Goal: Task Accomplishment & Management: Complete application form

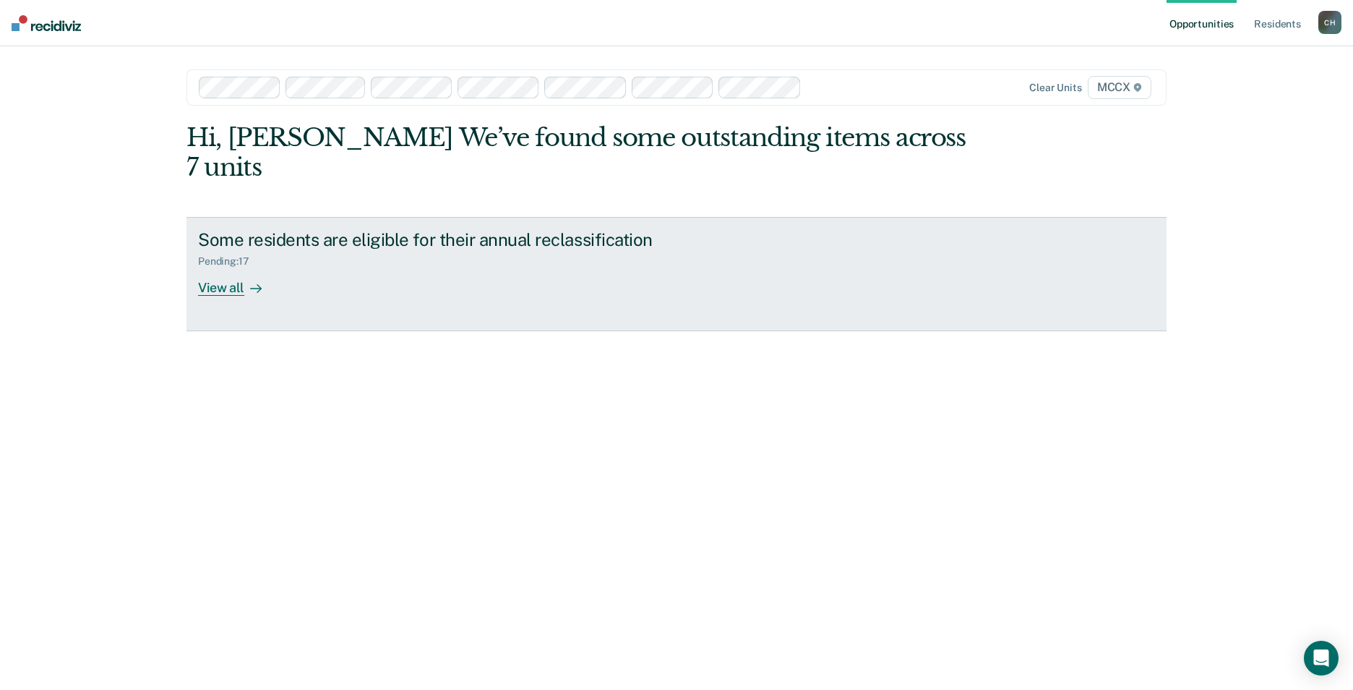
click at [218, 267] on div "View all" at bounding box center [238, 281] width 81 height 28
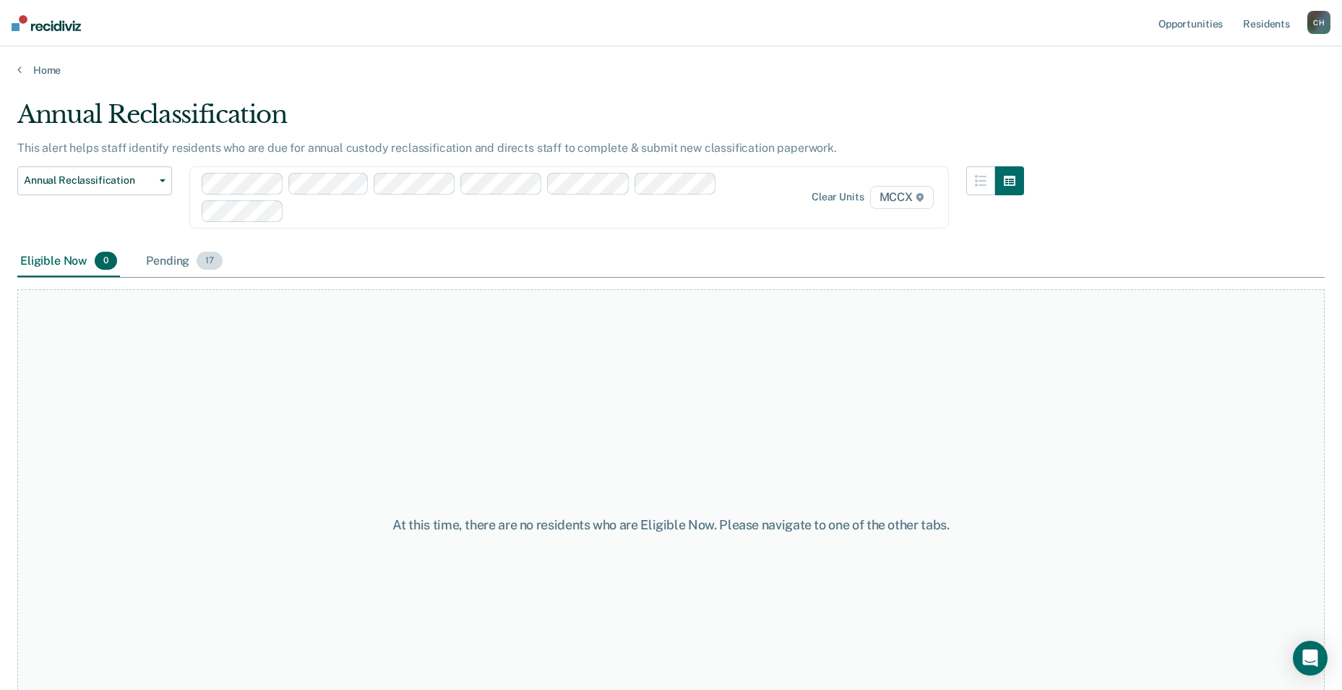
click at [179, 257] on div "Pending 17" at bounding box center [184, 262] width 82 height 32
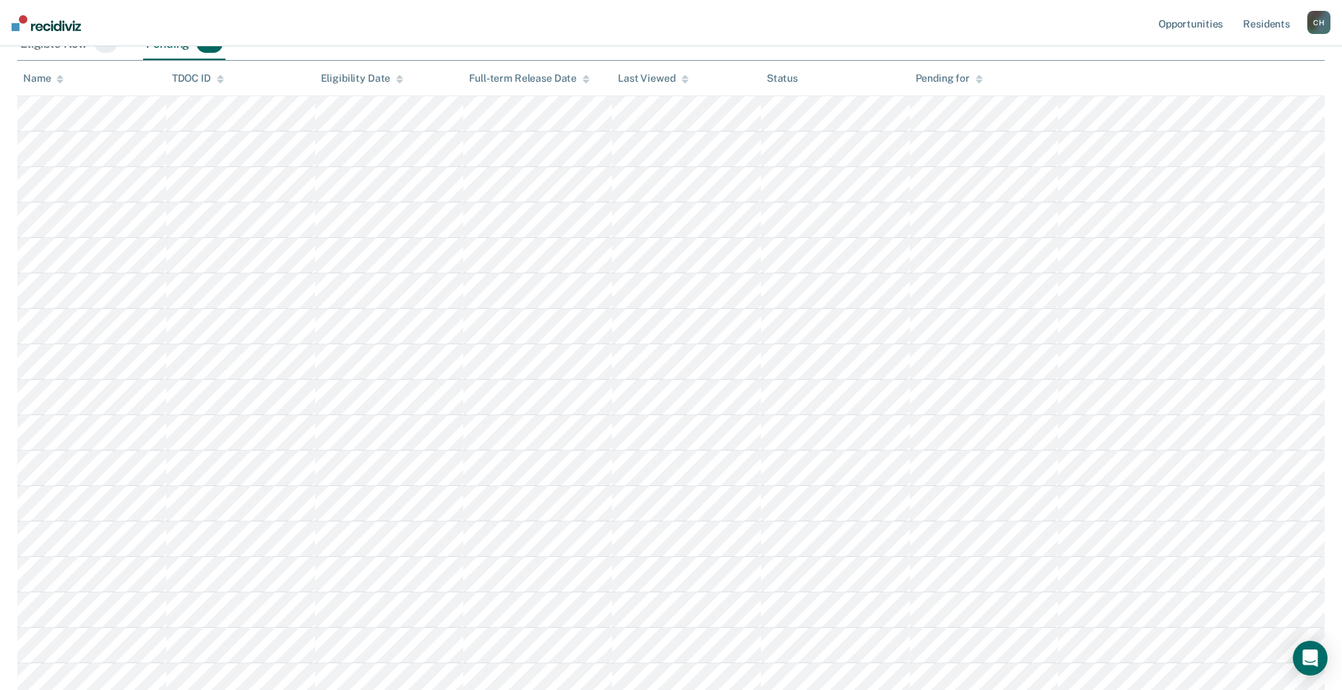
scroll to position [289, 0]
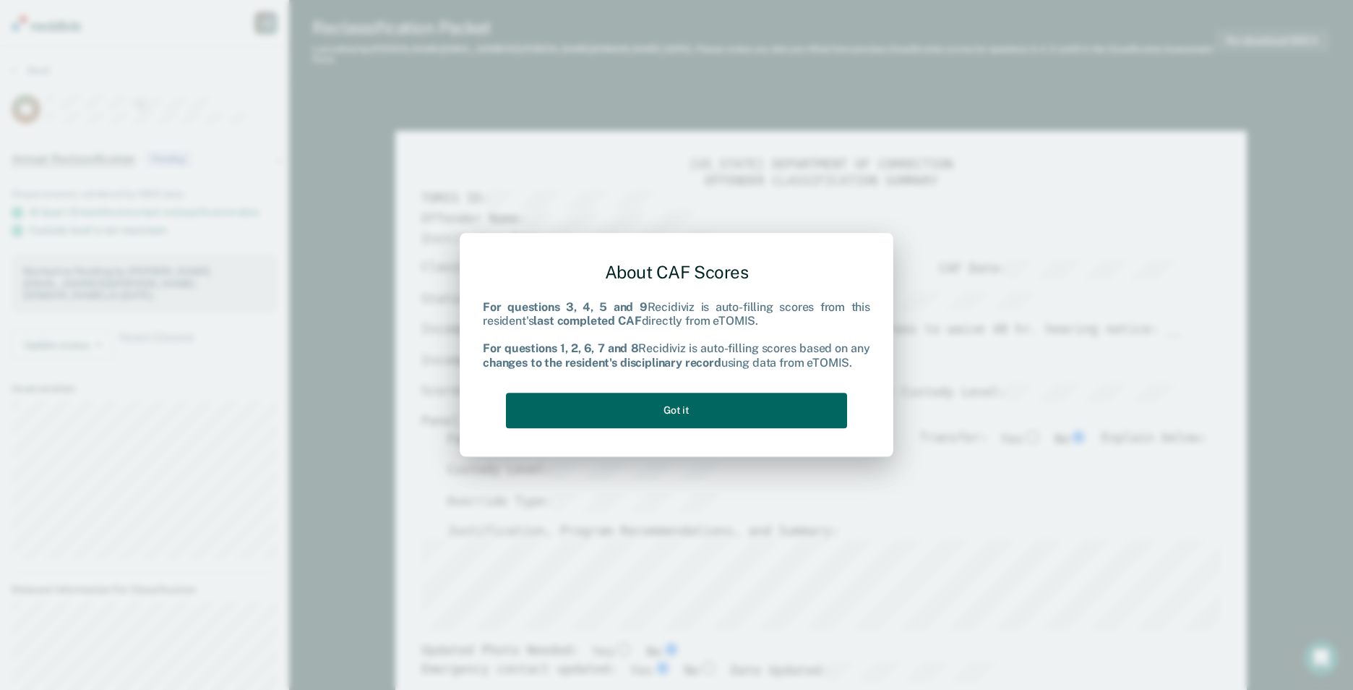
click at [683, 403] on button "Got it" at bounding box center [676, 410] width 341 height 35
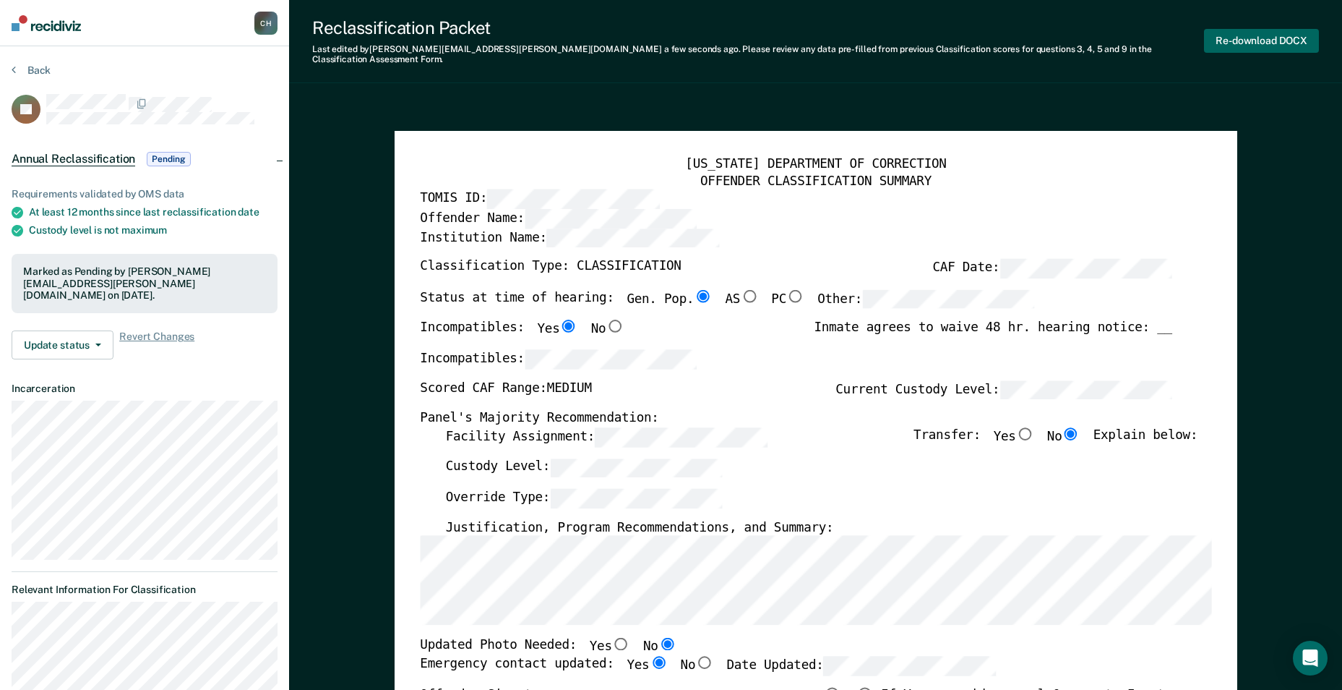
click at [1241, 33] on button "Re-download DOCX" at bounding box center [1261, 41] width 115 height 24
type textarea "x"
